Goal: Check status: Check status

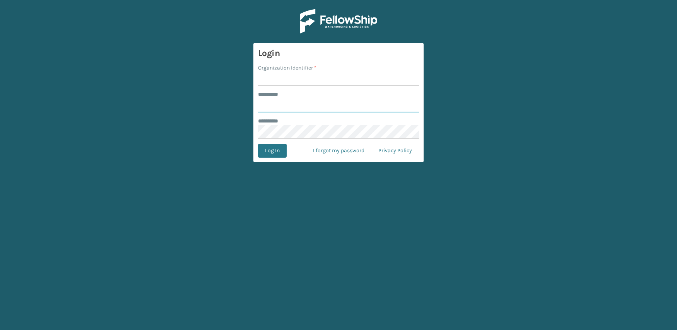
type input "**********"
type input "JumpSport"
click at [258, 144] on button "Log In" at bounding box center [272, 151] width 29 height 14
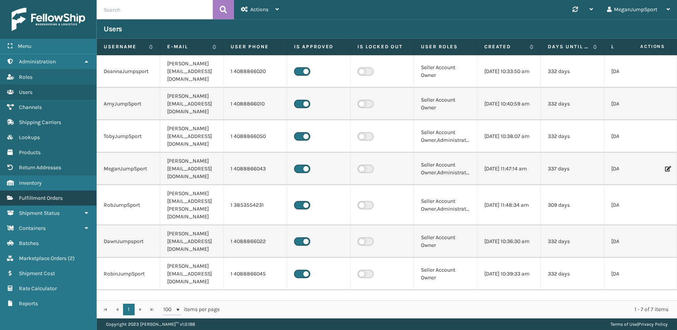
click at [31, 200] on span "Fulfillment Orders" at bounding box center [41, 198] width 44 height 7
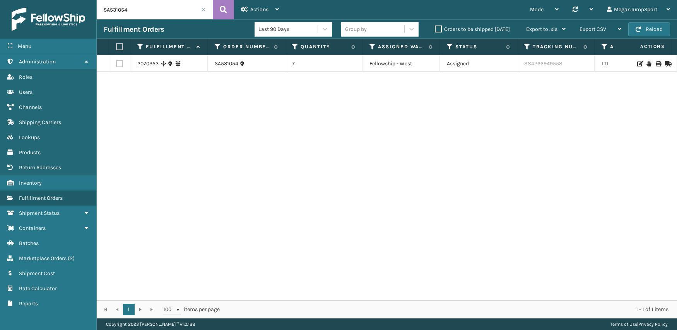
click at [202, 12] on span at bounding box center [203, 9] width 5 height 5
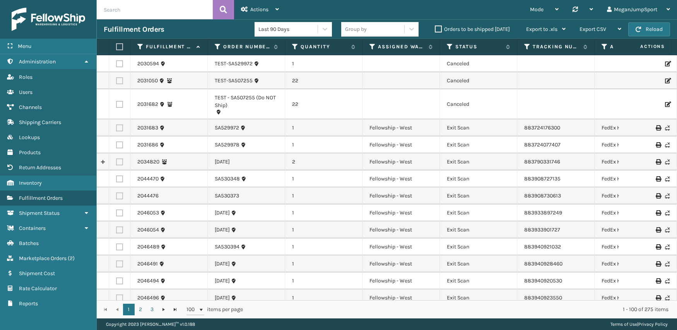
click at [150, 11] on input "text" at bounding box center [155, 9] width 116 height 19
paste input "SA531054"
type input "SA531054"
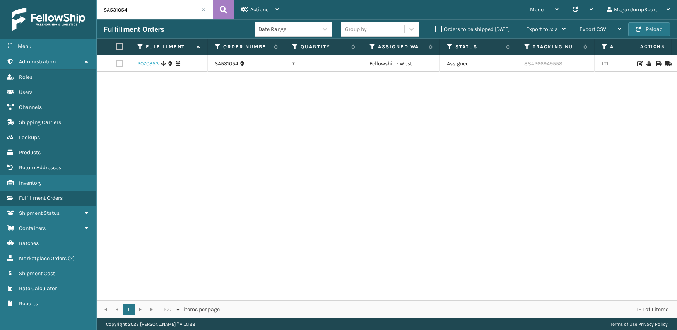
click at [149, 64] on link "2070353" at bounding box center [147, 64] width 21 height 8
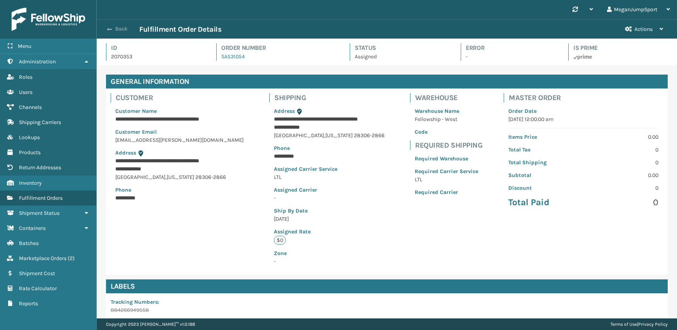
click at [115, 27] on button "Back" at bounding box center [122, 29] width 36 height 7
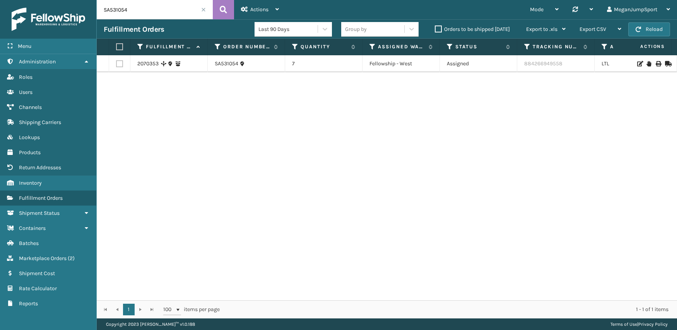
click at [202, 9] on span at bounding box center [203, 9] width 5 height 5
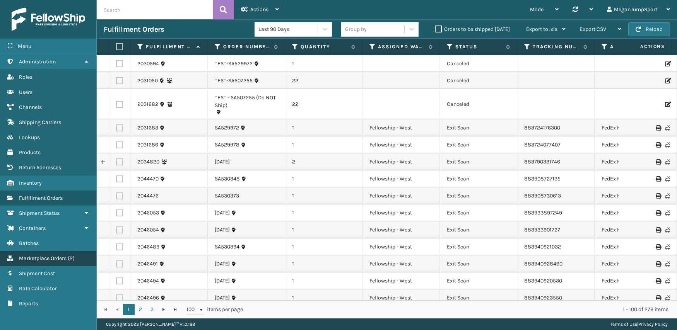
click at [50, 260] on span "Marketplace Orders" at bounding box center [43, 258] width 48 height 7
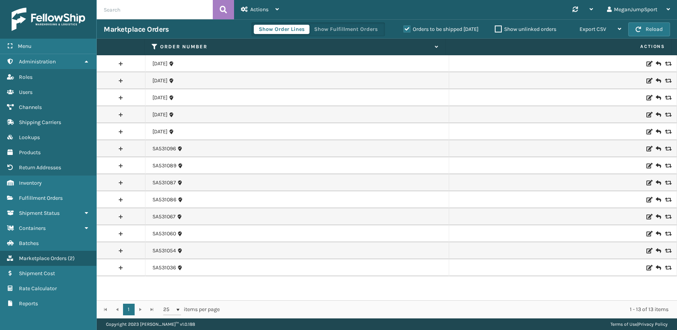
click at [143, 14] on input "text" at bounding box center [155, 9] width 116 height 19
paste input "[URL][DOMAIN_NAME]"
type input "[URL][DOMAIN_NAME]"
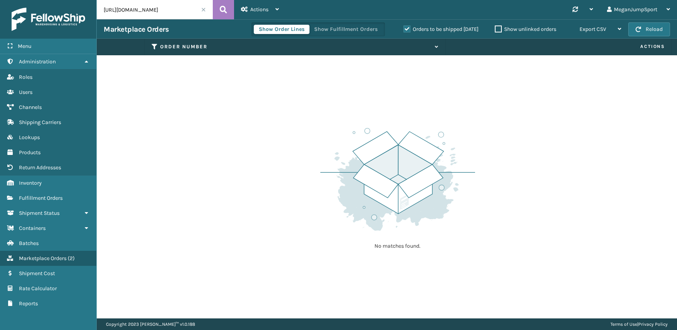
click at [201, 9] on span at bounding box center [203, 9] width 5 height 5
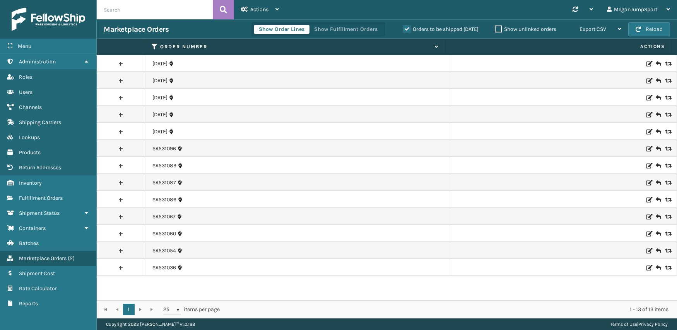
paste input "SA531067"
type input "SA531067"
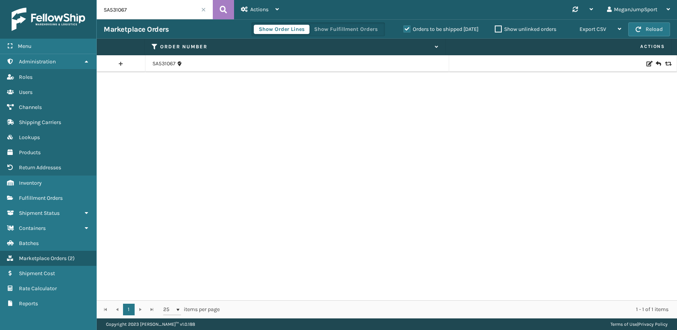
click at [124, 66] on link at bounding box center [121, 64] width 48 height 12
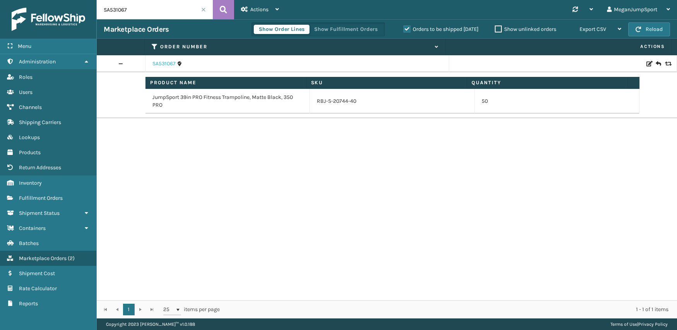
click at [162, 62] on link "SA531067" at bounding box center [163, 64] width 23 height 8
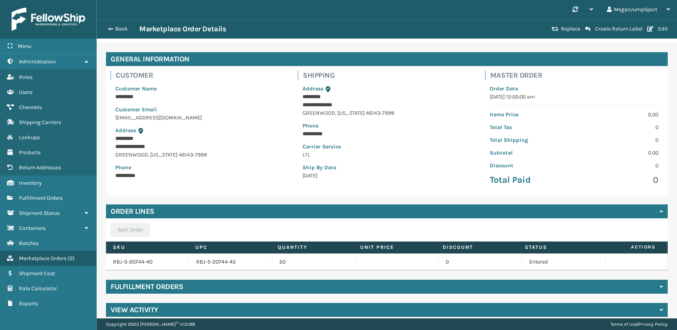
scroll to position [30, 0]
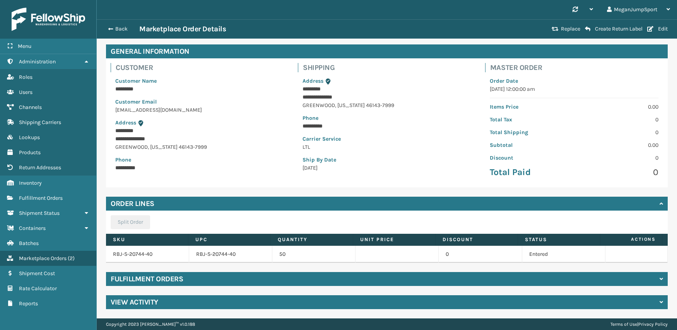
click at [212, 274] on div "Fulfillment Orders" at bounding box center [387, 279] width 562 height 14
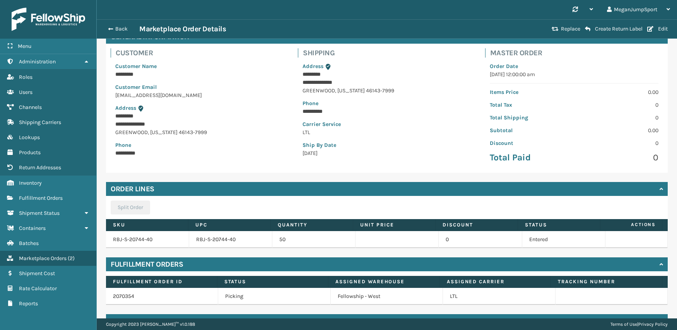
scroll to position [64, 0]
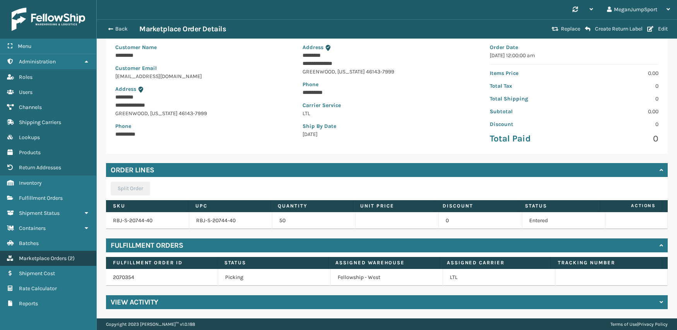
click at [26, 255] on span "Marketplace Orders" at bounding box center [43, 258] width 48 height 7
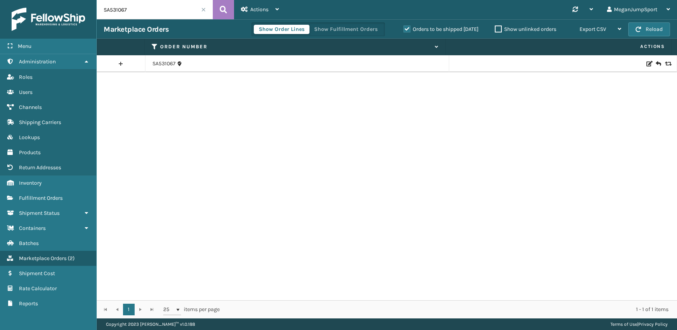
click at [204, 10] on span at bounding box center [203, 9] width 5 height 5
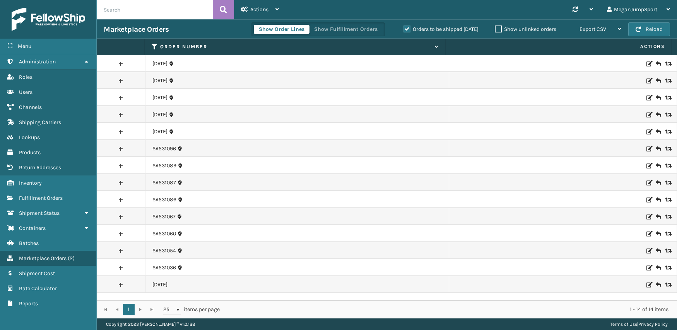
click at [140, 12] on input "text" at bounding box center [155, 9] width 116 height 19
paste input "[DATE]"
type input "[DATE]"
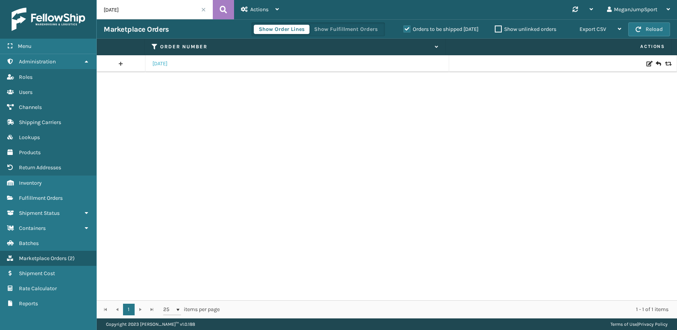
click at [159, 62] on link "[DATE]" at bounding box center [159, 64] width 15 height 8
